Goal: Information Seeking & Learning: Learn about a topic

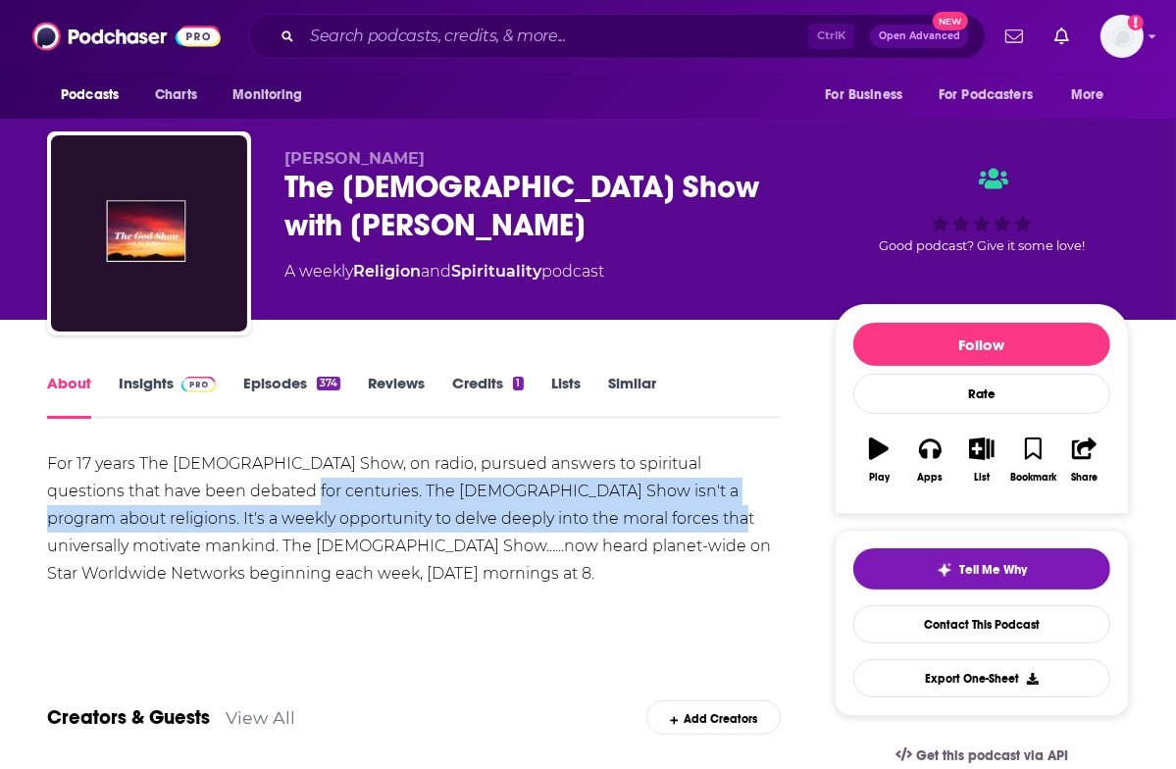
drag, startPoint x: 222, startPoint y: 488, endPoint x: 598, endPoint y: 518, distance: 377.9
click at [598, 518] on div "For 17 years The God Show, on radio, pursued answers to spiritual questions tha…" at bounding box center [414, 518] width 734 height 137
copy div "The God Show isn't a program about religions. It's a weekly opportunity to delv…"
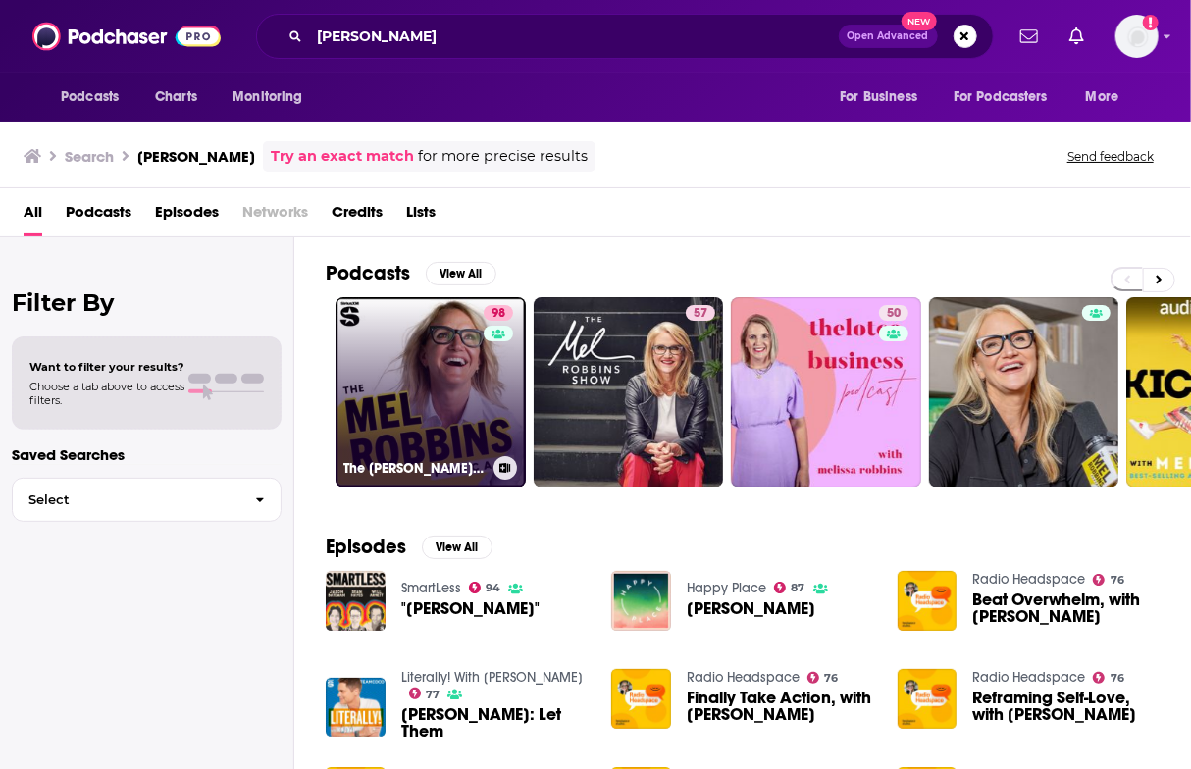
click at [452, 352] on link "98 The [PERSON_NAME] Podcast" at bounding box center [431, 392] width 190 height 190
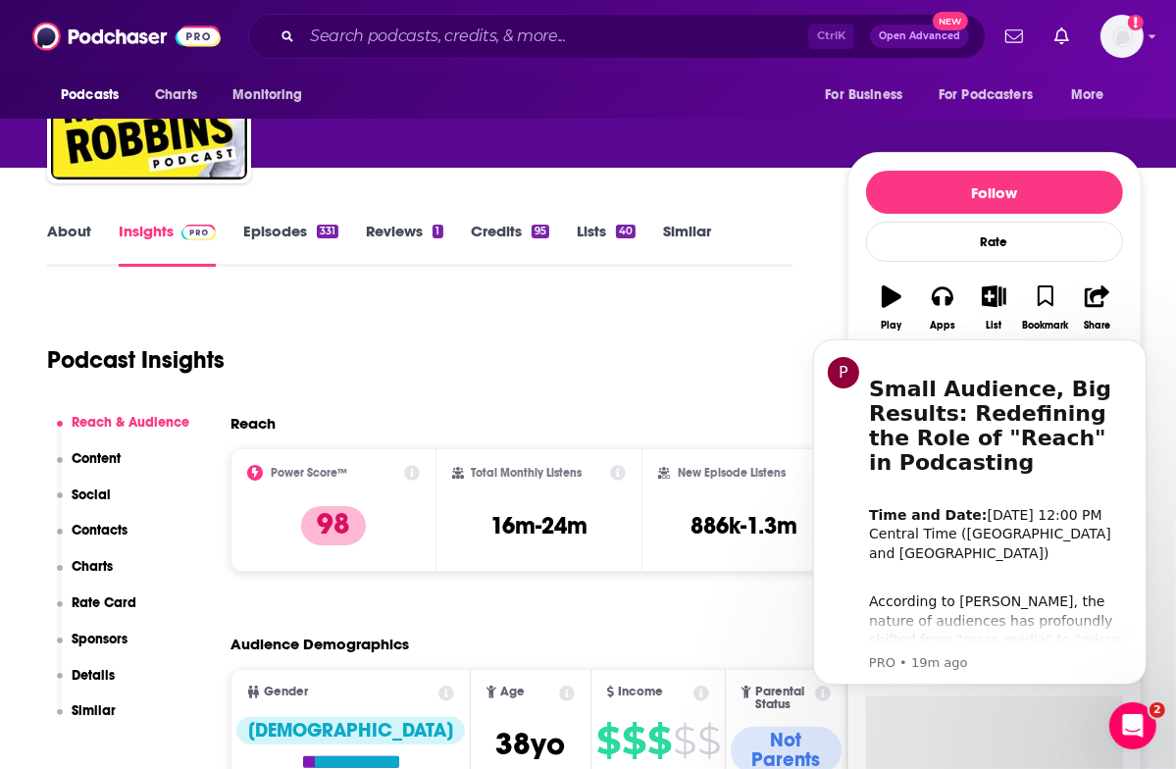
click at [462, 321] on div "Podcast Insights" at bounding box center [412, 348] width 730 height 100
